Goal: Task Accomplishment & Management: Manage account settings

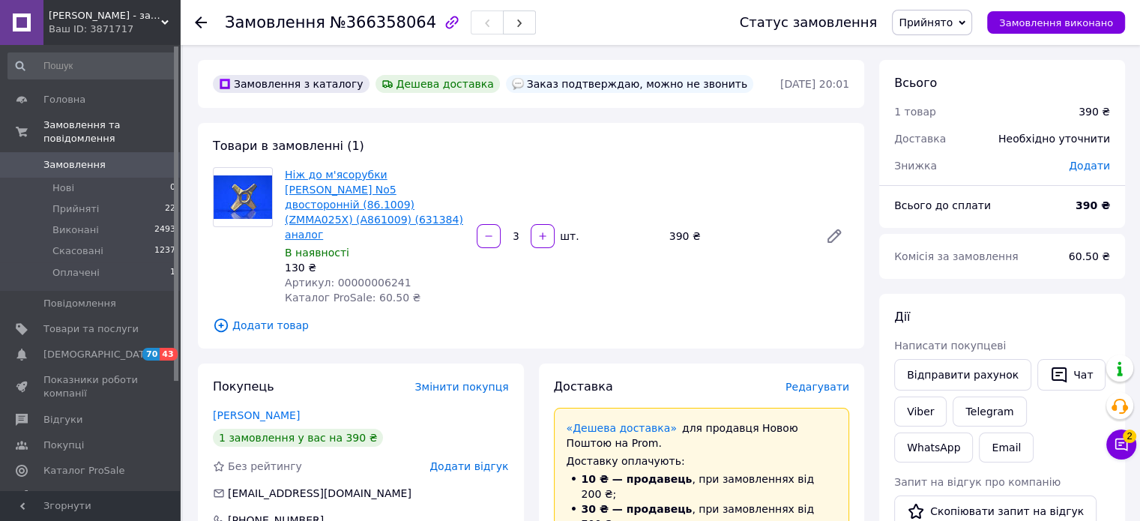
click at [406, 196] on link "Ніж до м'ясорубки [PERSON_NAME] No5 двосторонній (86.1009) (ZMMA025X) (A861009)…" at bounding box center [374, 205] width 178 height 72
